Goal: Task Accomplishment & Management: Use online tool/utility

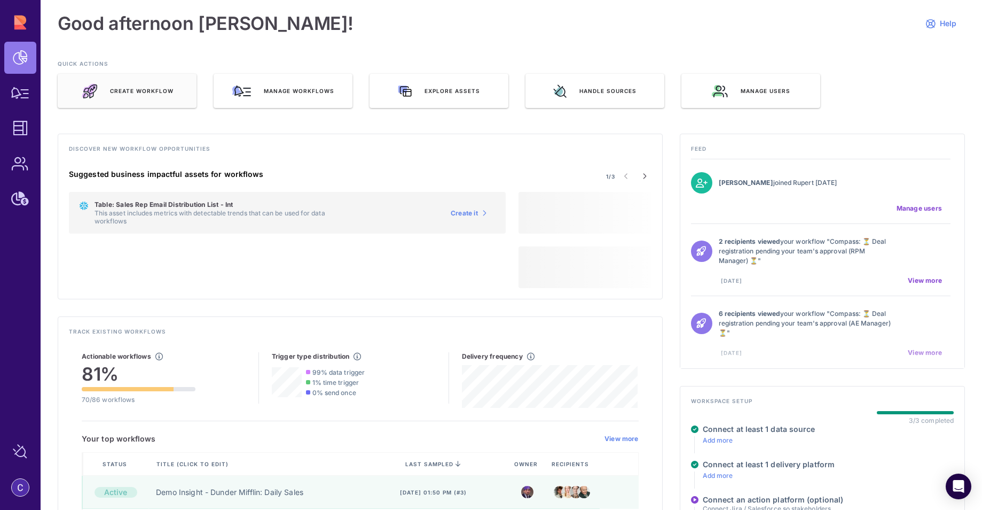
click at [147, 95] on div "Create Workflow" at bounding box center [127, 91] width 139 height 34
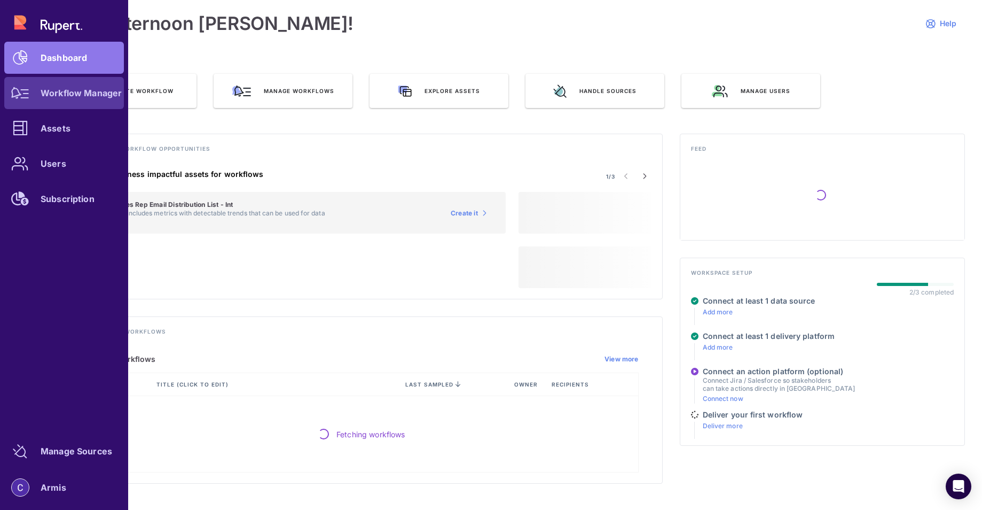
click at [27, 91] on icon at bounding box center [20, 93] width 18 height 12
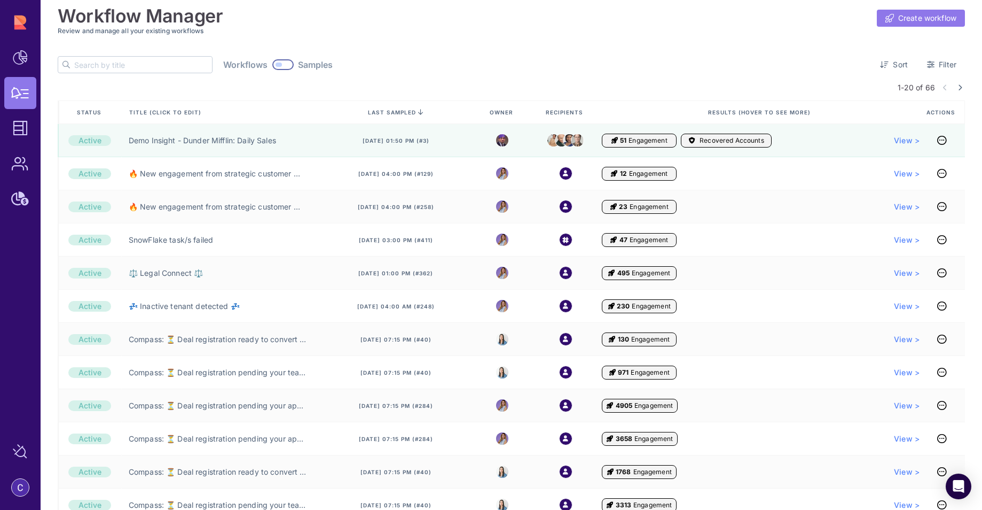
click at [937, 13] on span "Create workflow" at bounding box center [928, 18] width 58 height 11
